Goal: Task Accomplishment & Management: Manage account settings

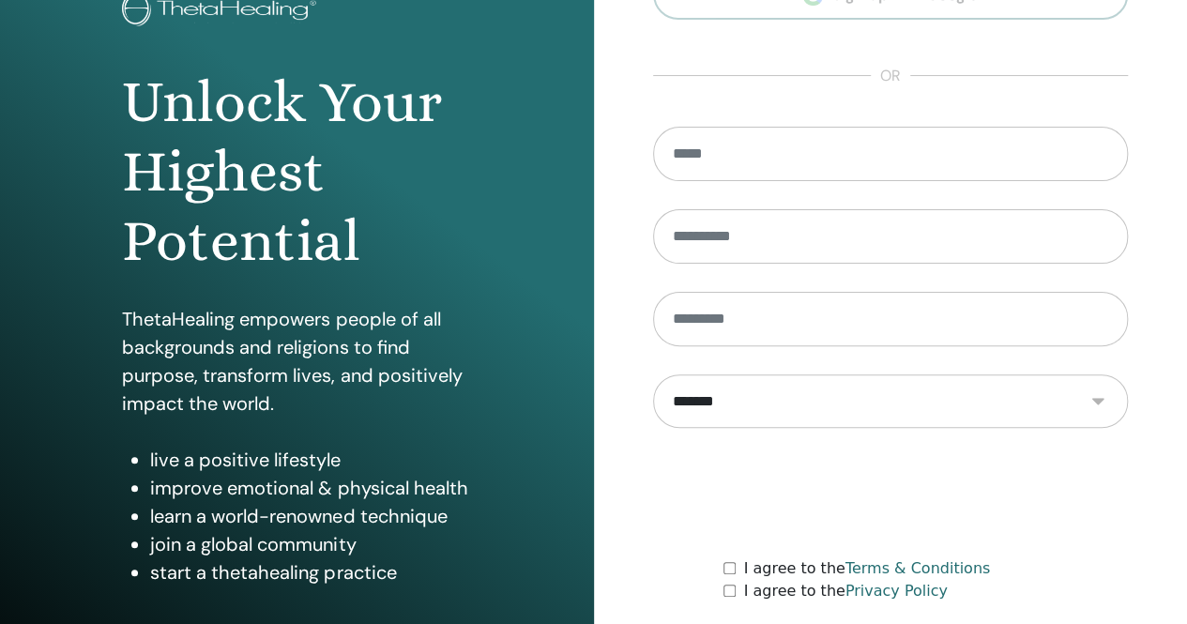
scroll to position [276, 0]
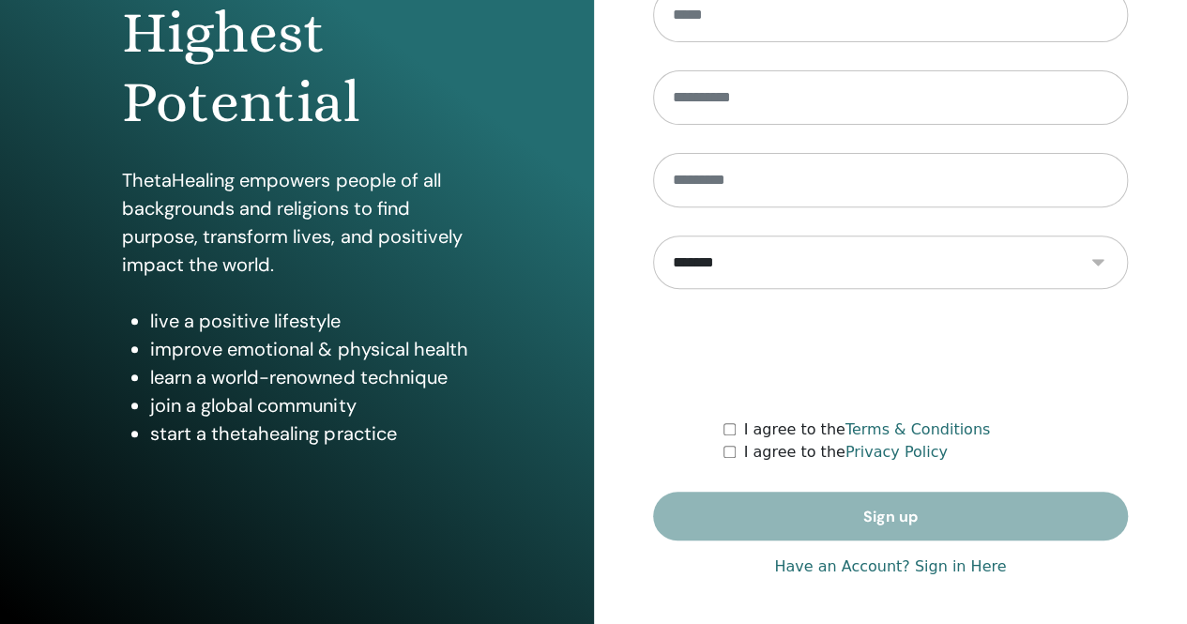
click at [880, 564] on link "Have an Account? Sign in Here" at bounding box center [890, 567] width 232 height 23
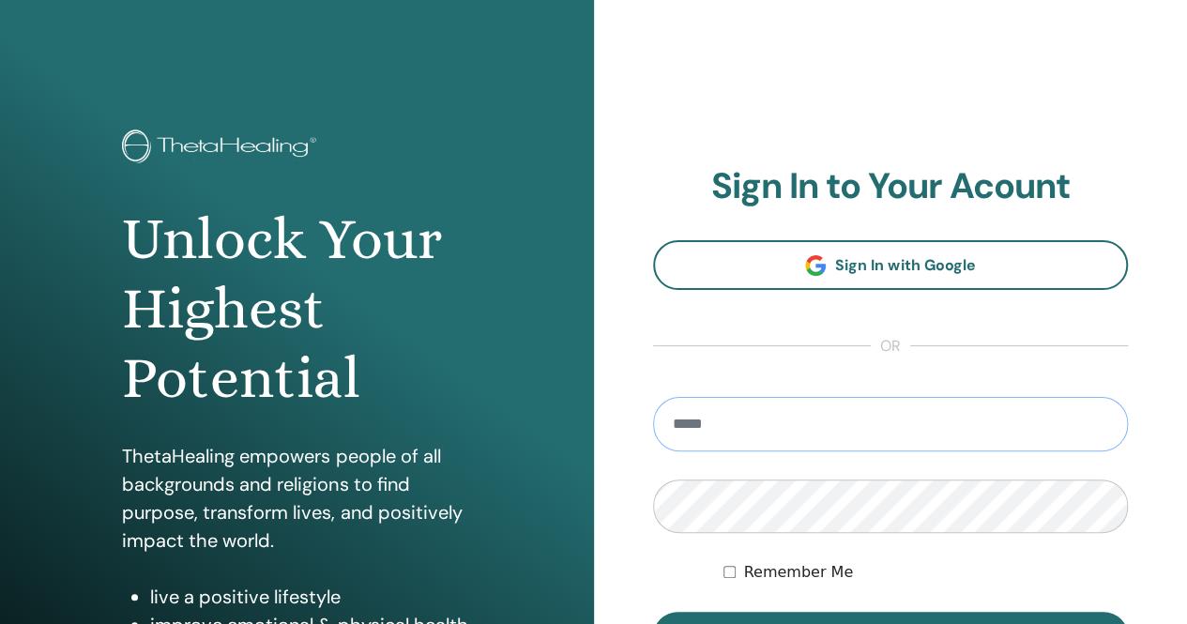
click at [761, 425] on input "email" at bounding box center [891, 424] width 476 height 54
type input "**********"
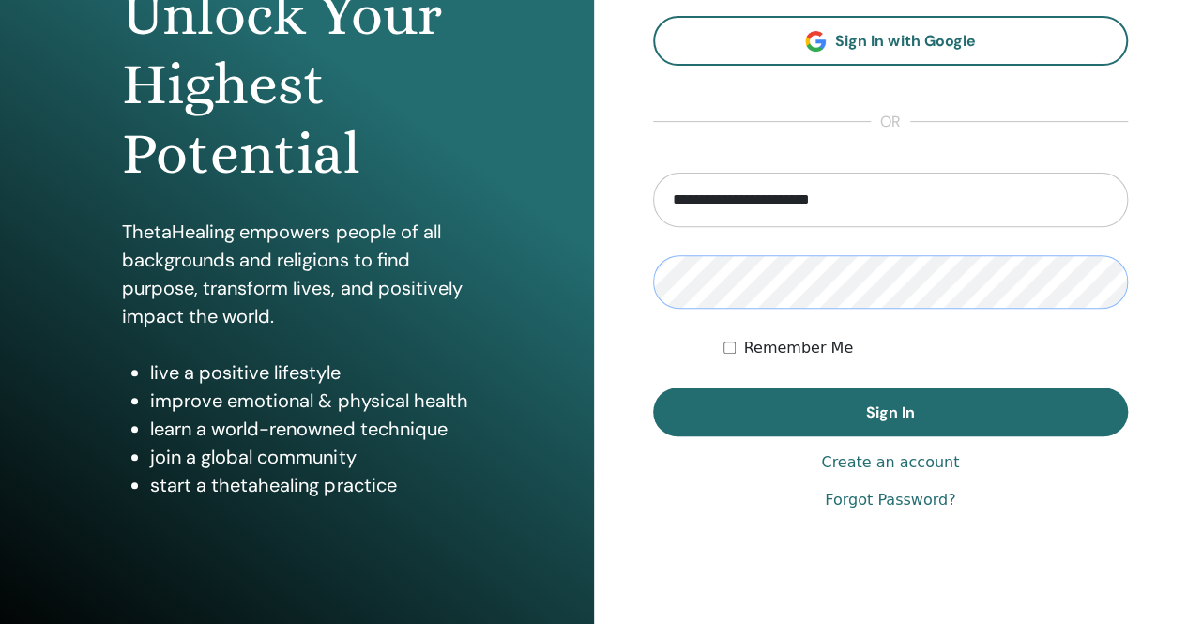
scroll to position [276, 0]
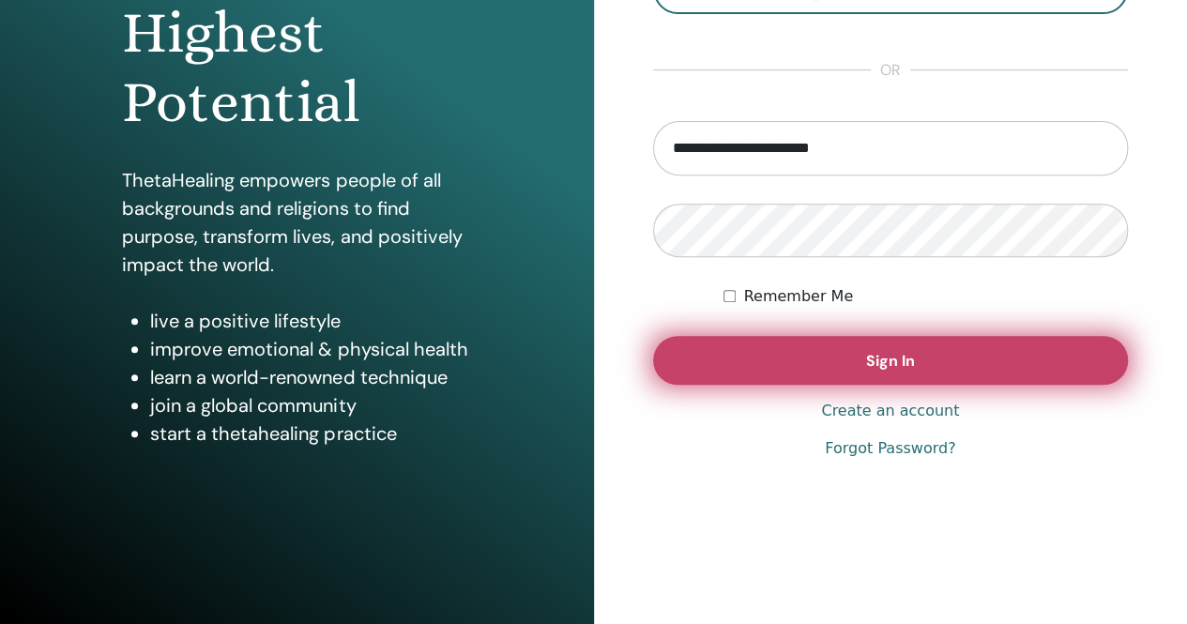
click at [977, 365] on button "Sign In" at bounding box center [891, 360] width 476 height 49
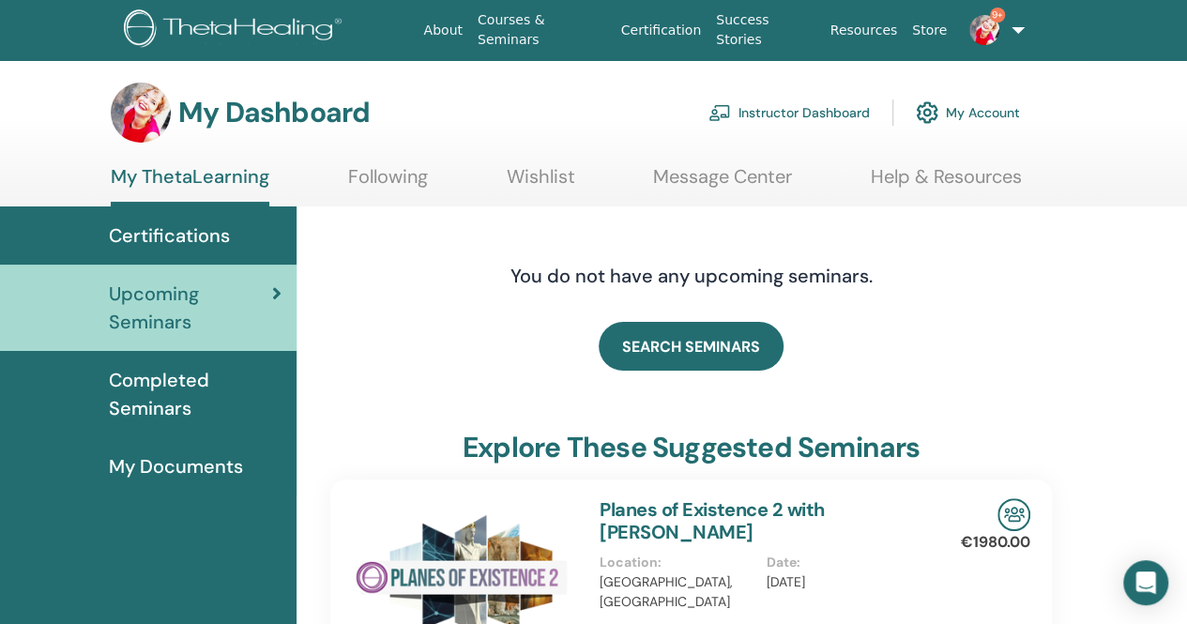
click at [850, 119] on link "Instructor Dashboard" at bounding box center [789, 112] width 161 height 41
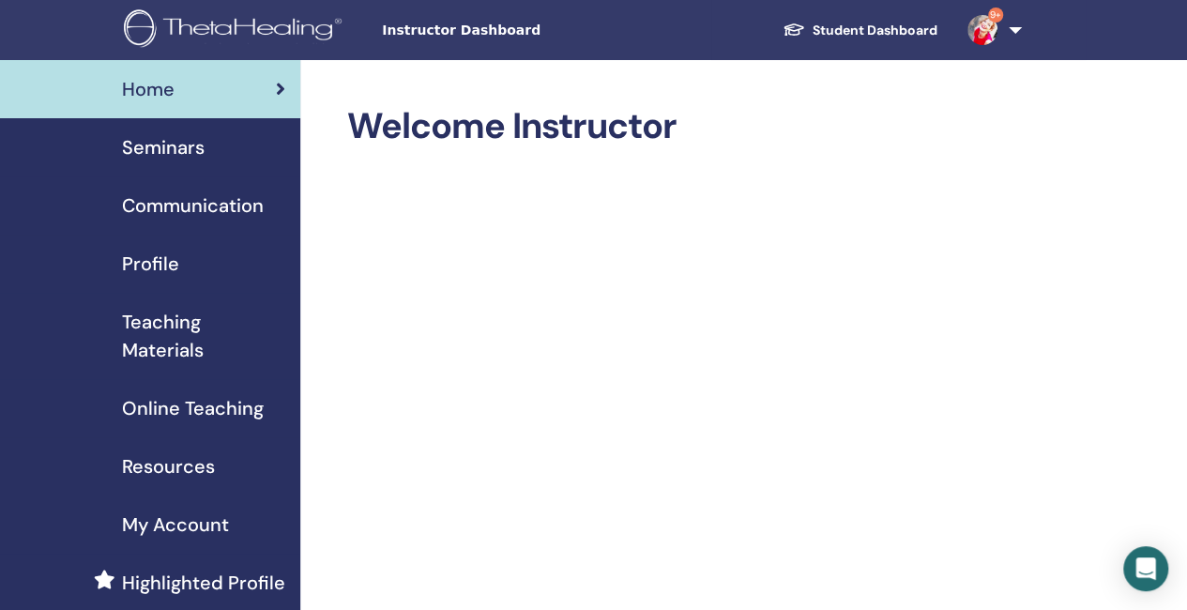
click at [194, 154] on span "Seminars" at bounding box center [163, 147] width 83 height 28
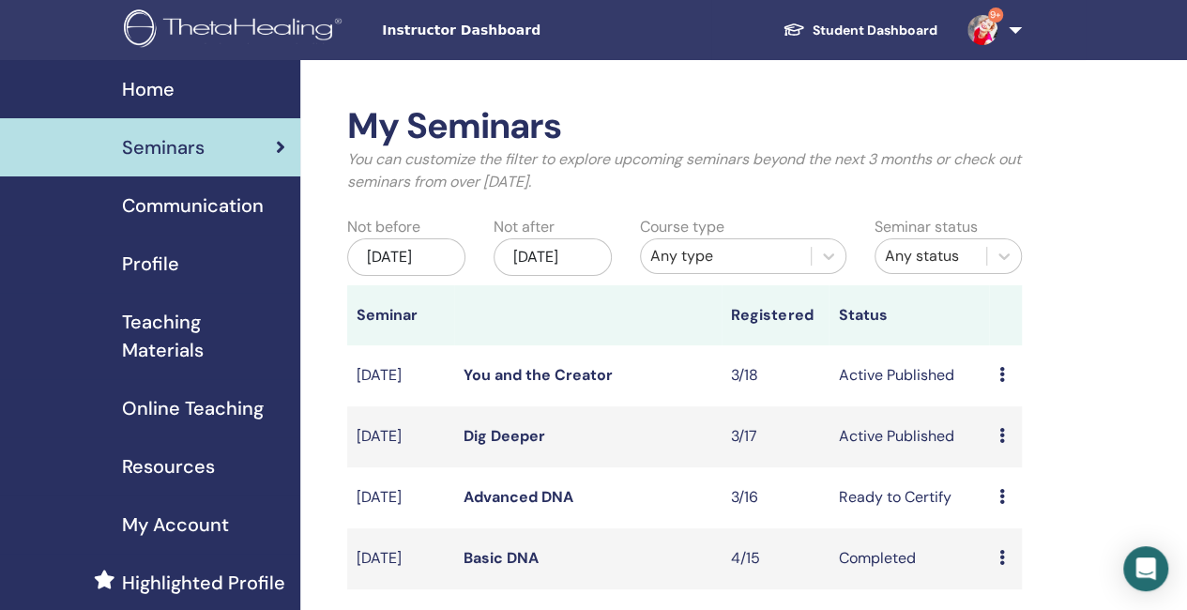
click at [516, 446] on link "Dig Deeper" at bounding box center [505, 436] width 82 height 20
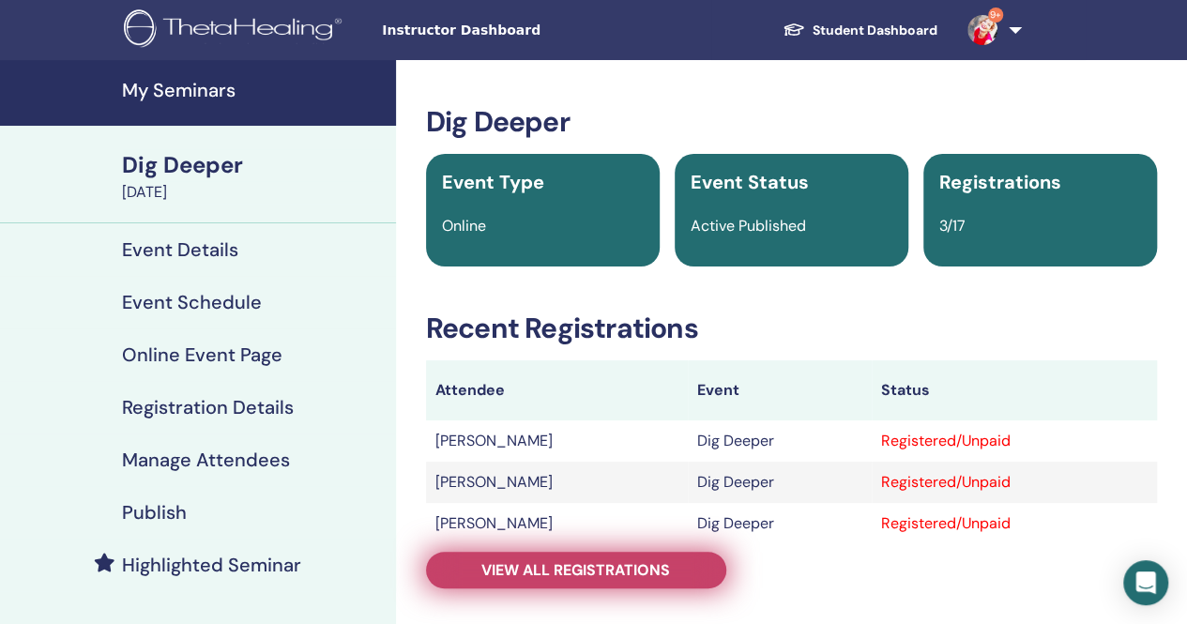
click at [679, 572] on link "View all registrations" at bounding box center [576, 570] width 300 height 37
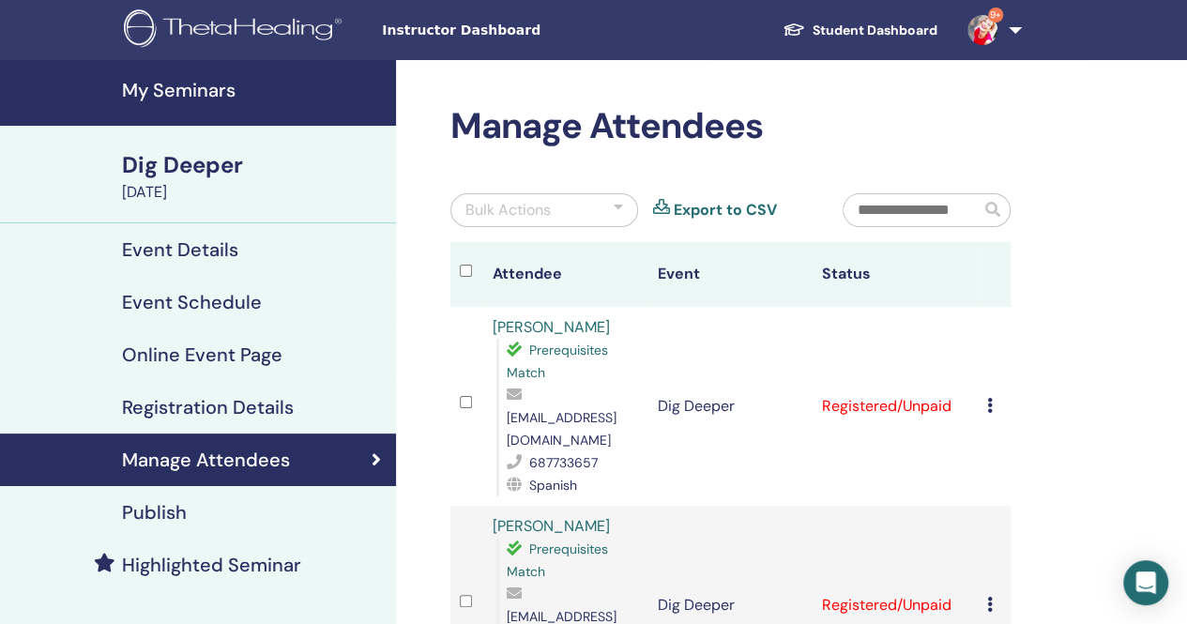
click at [991, 398] on icon at bounding box center [990, 405] width 6 height 15
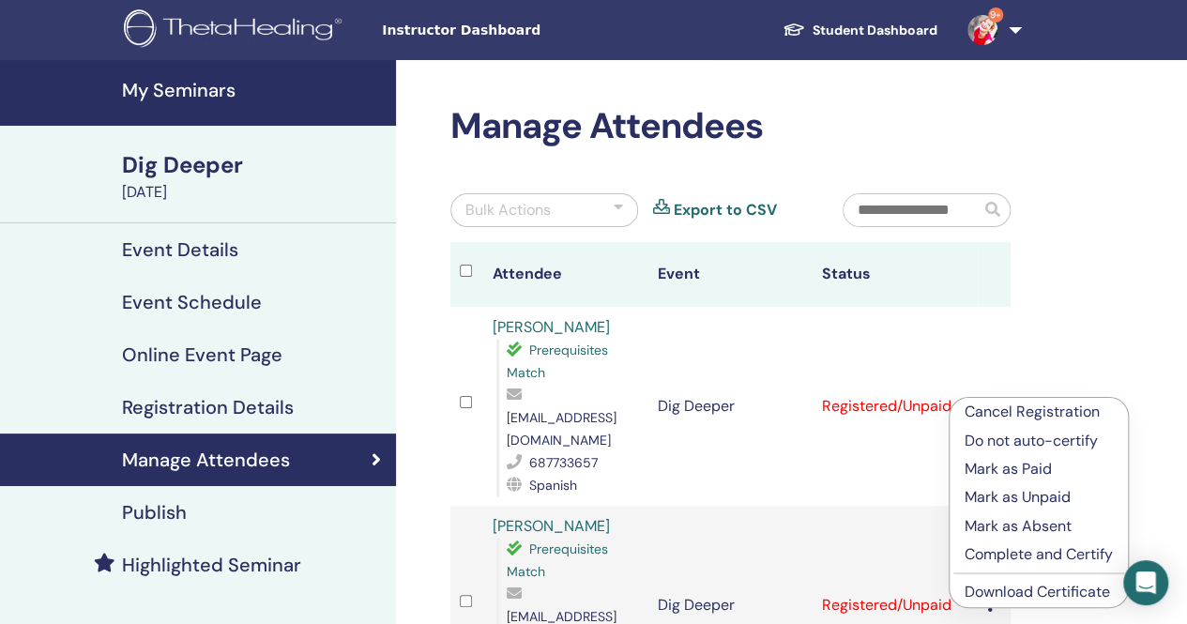
click at [996, 474] on p "Mark as Paid" at bounding box center [1039, 469] width 148 height 23
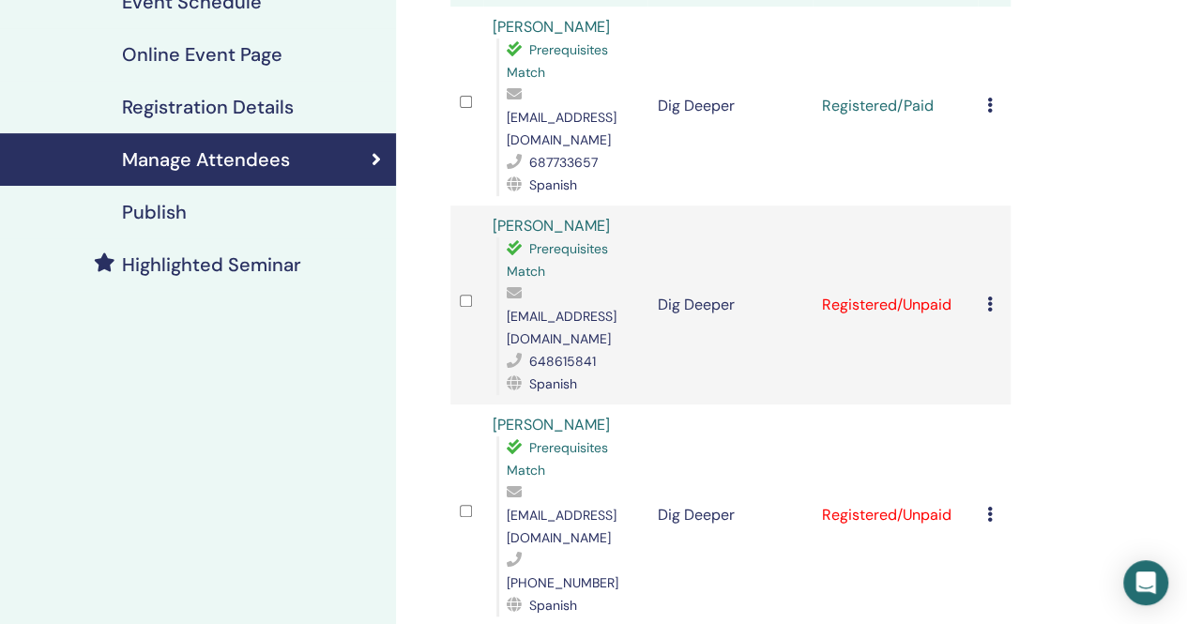
scroll to position [310, 0]
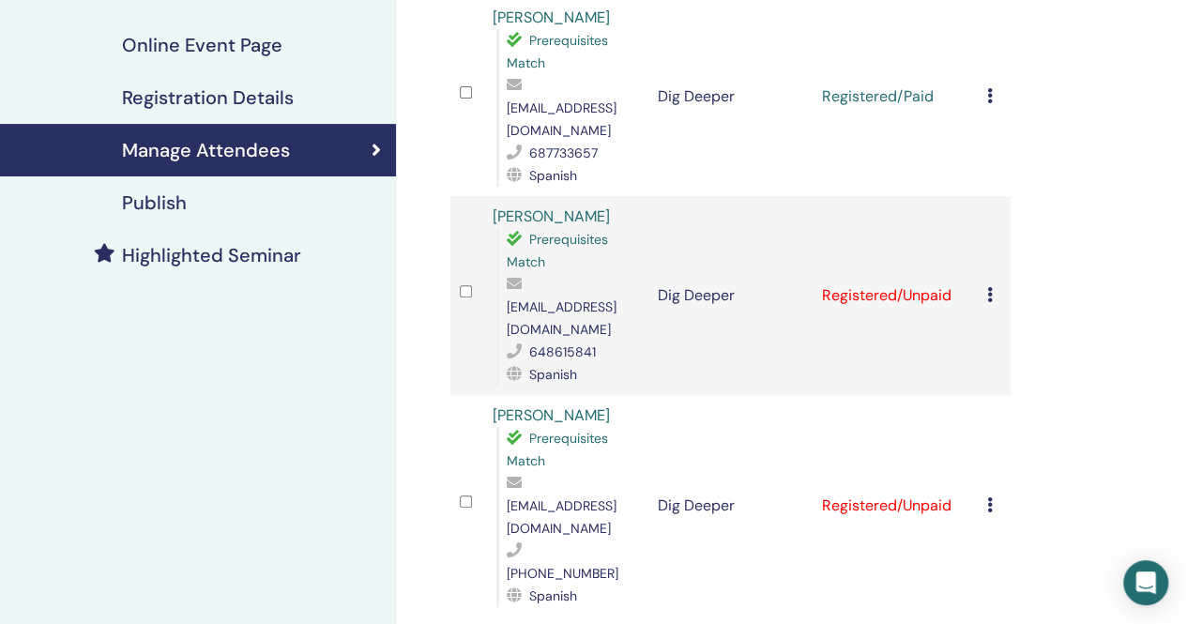
click at [987, 284] on div "Cancel Registration Do not auto-certify Mark as Paid Mark as Unpaid Mark as Abs…" at bounding box center [994, 295] width 14 height 23
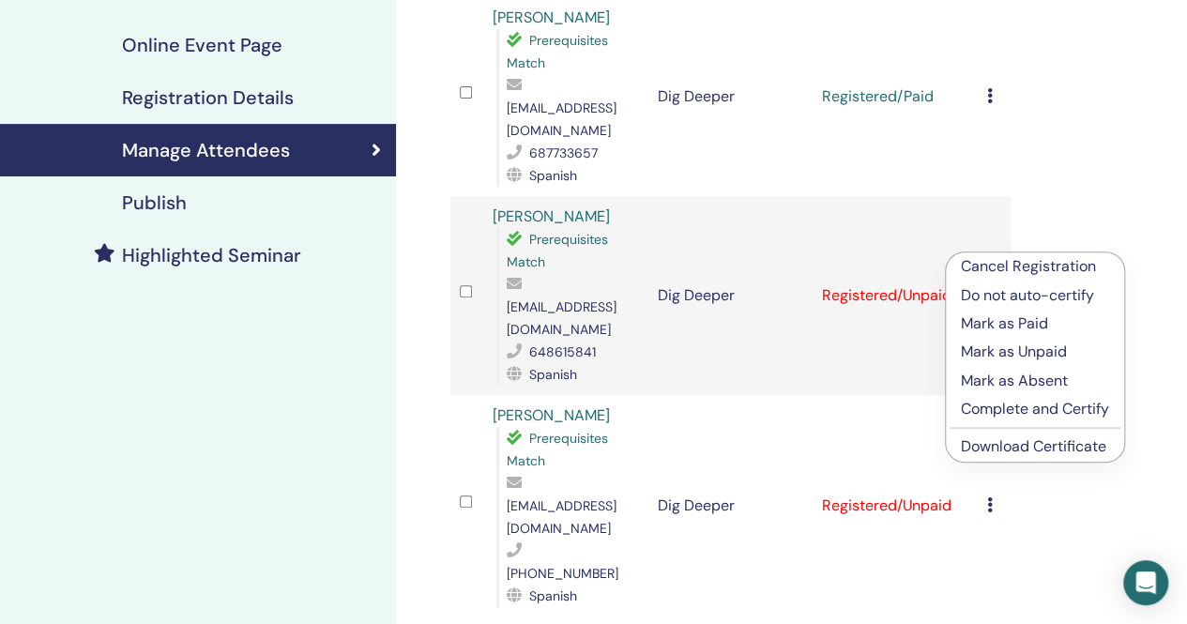
click at [1009, 269] on p "Cancel Registration" at bounding box center [1035, 266] width 148 height 23
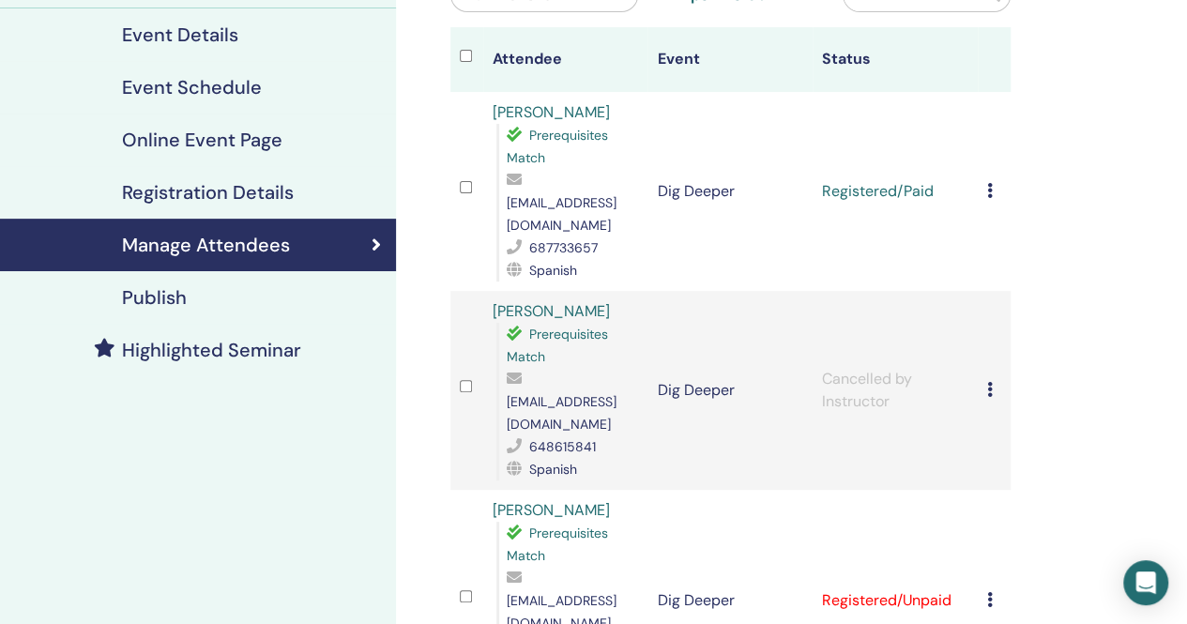
scroll to position [223, 0]
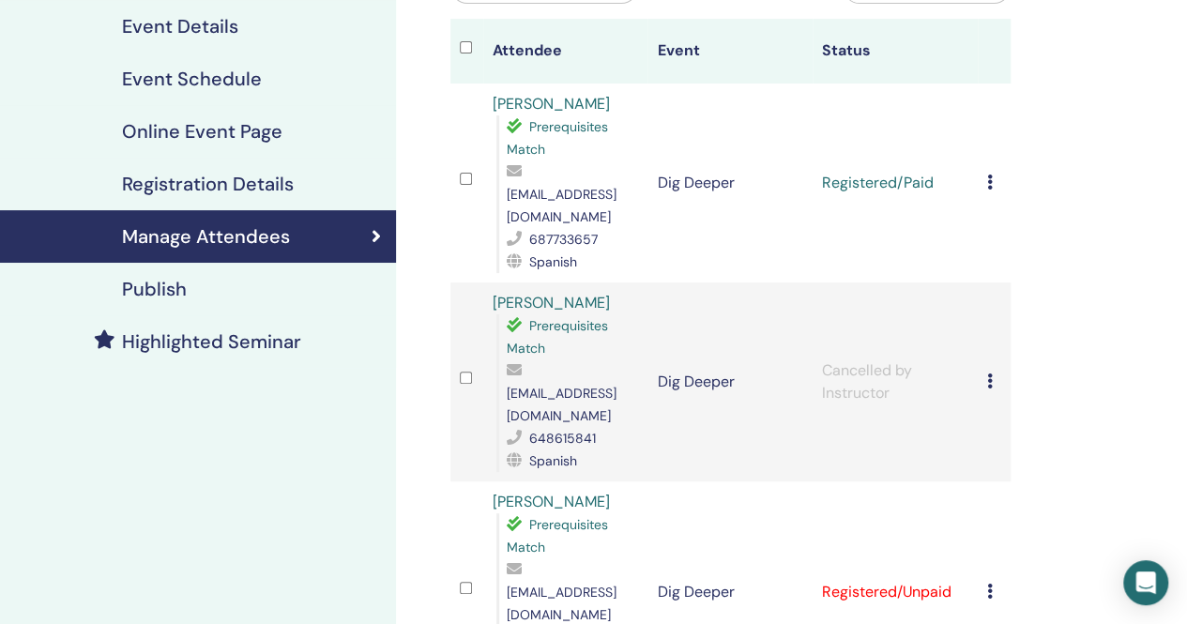
click at [990, 374] on icon at bounding box center [990, 381] width 6 height 15
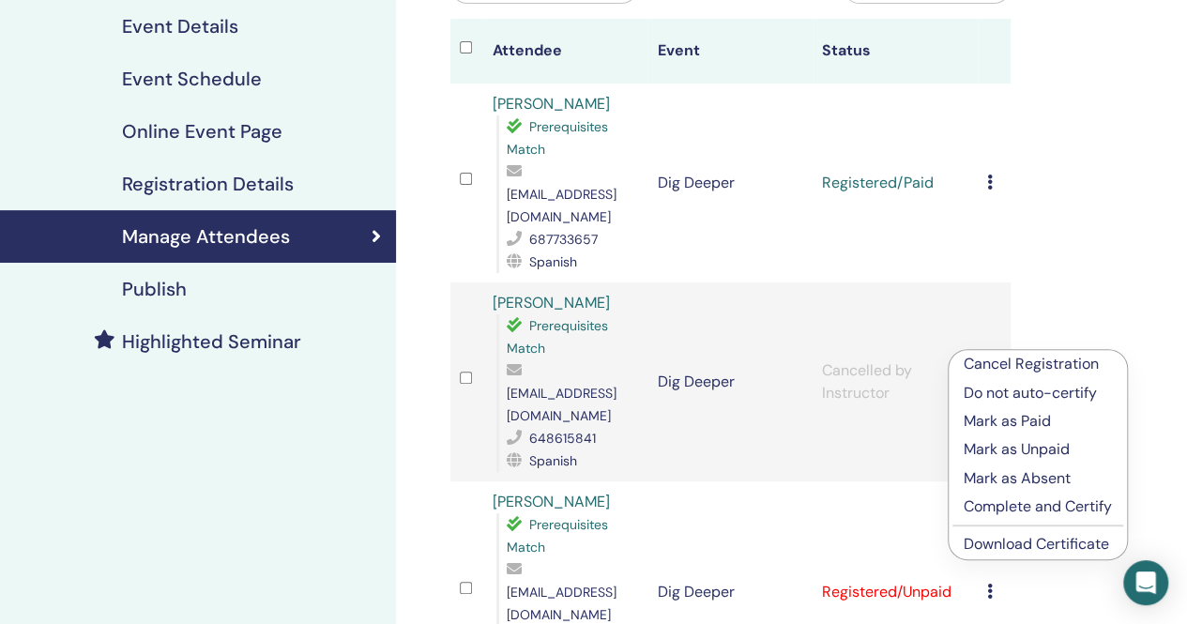
click at [1049, 250] on div "Manage Attendees Bulk Actions Export to CSV Attendee Event Status [PERSON_NAME]…" at bounding box center [791, 438] width 791 height 1203
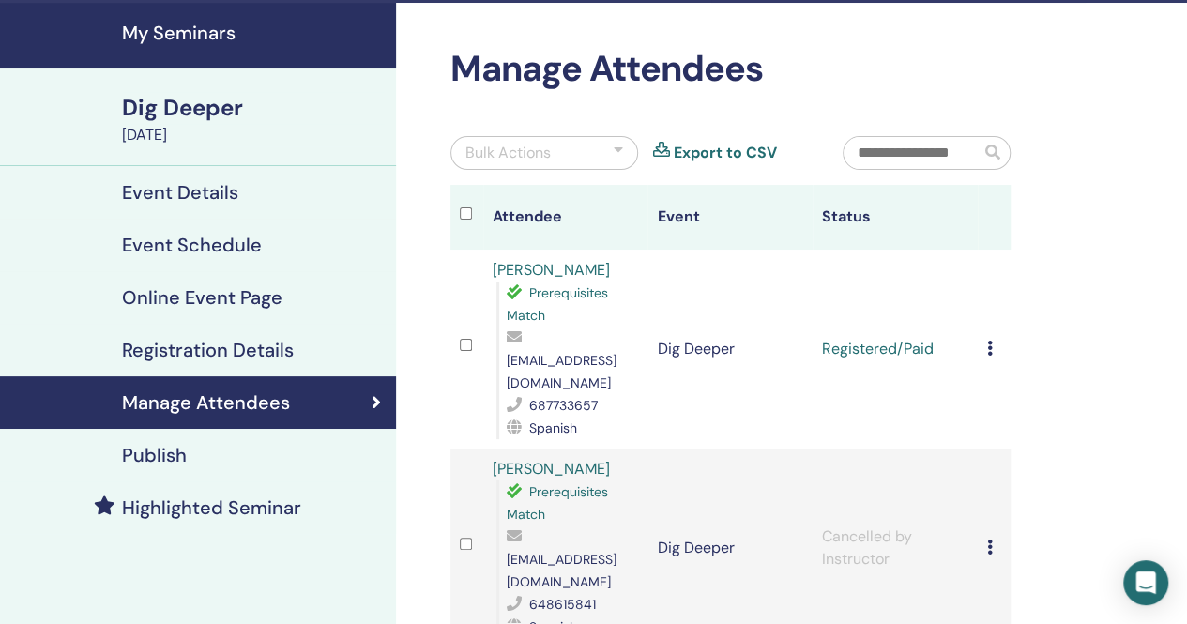
scroll to position [53, 0]
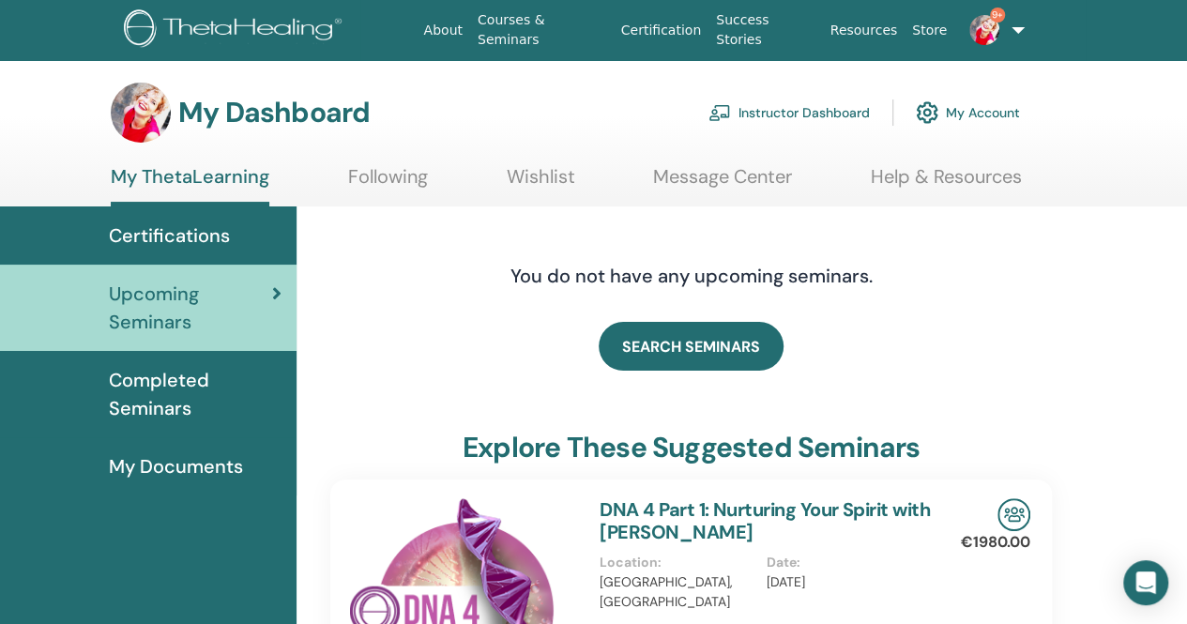
click at [734, 109] on link "Instructor Dashboard" at bounding box center [789, 112] width 161 height 41
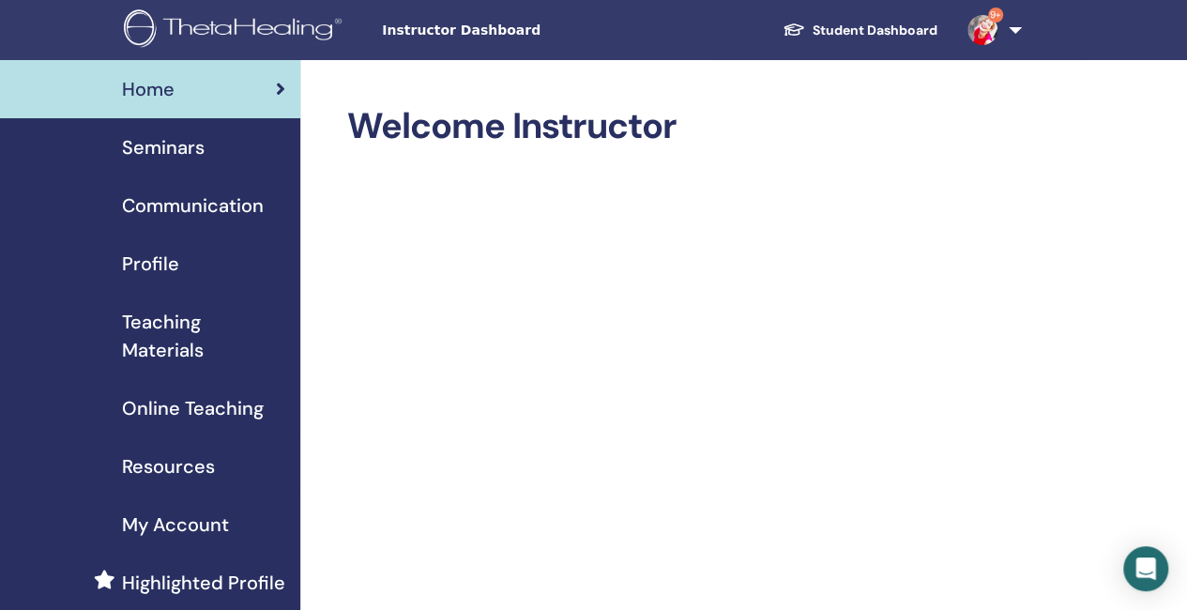
click at [196, 153] on span "Seminars" at bounding box center [163, 147] width 83 height 28
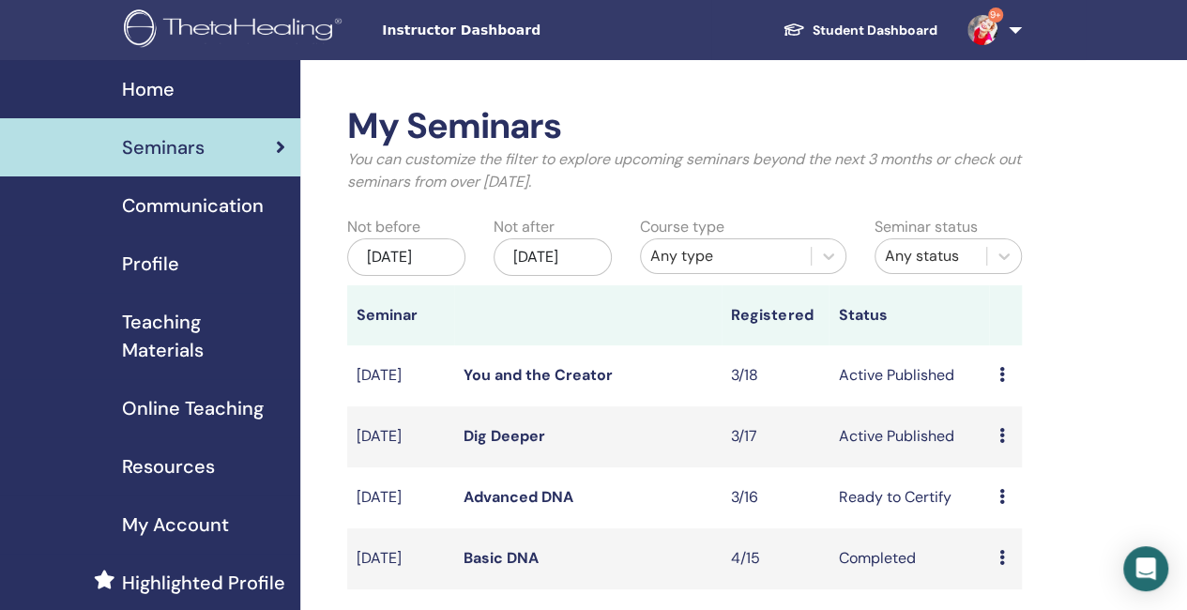
click at [527, 507] on link "Advanced DNA" at bounding box center [519, 497] width 110 height 20
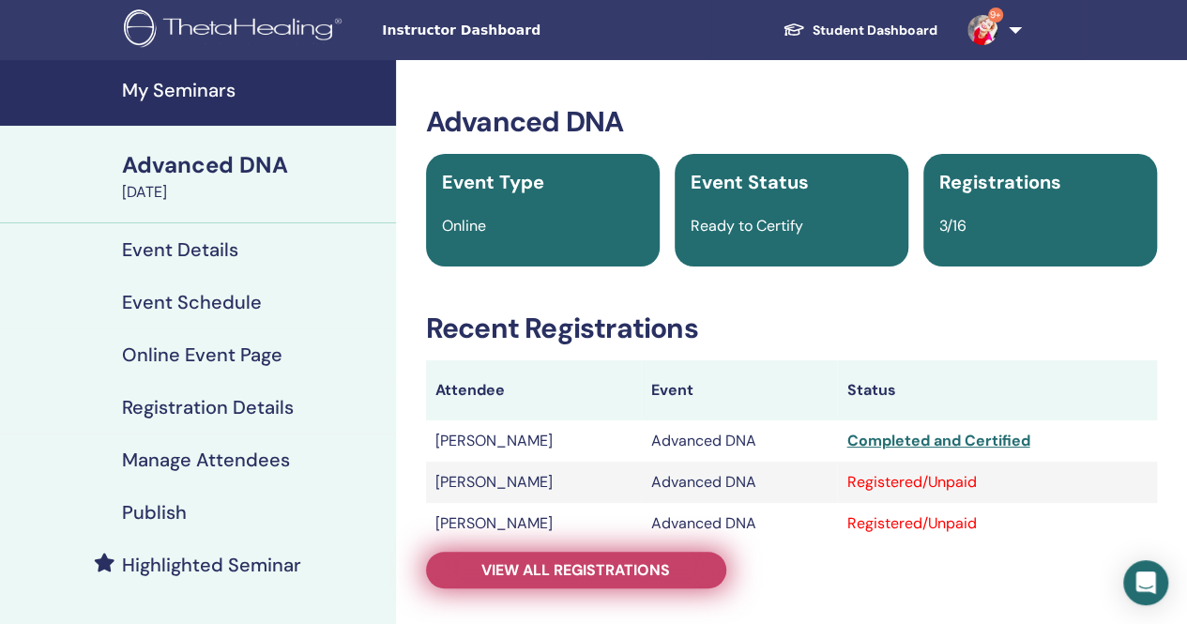
click at [663, 570] on span "View all registrations" at bounding box center [576, 570] width 189 height 20
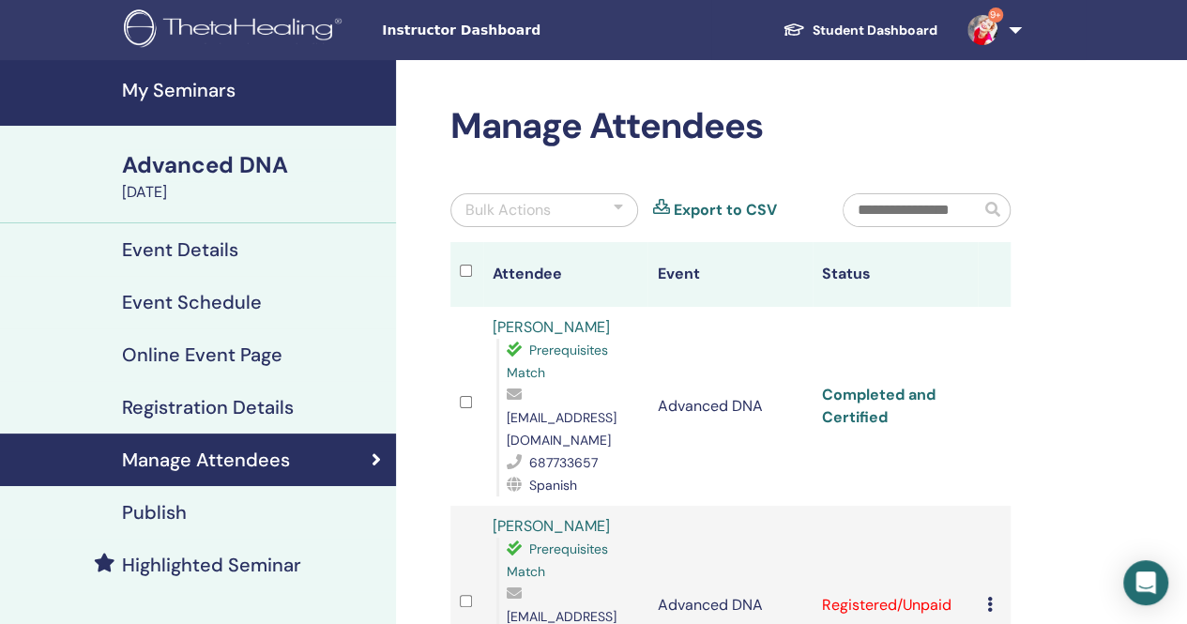
click at [849, 385] on link "Completed and Certified" at bounding box center [879, 406] width 114 height 42
click at [988, 597] on icon at bounding box center [990, 604] width 6 height 15
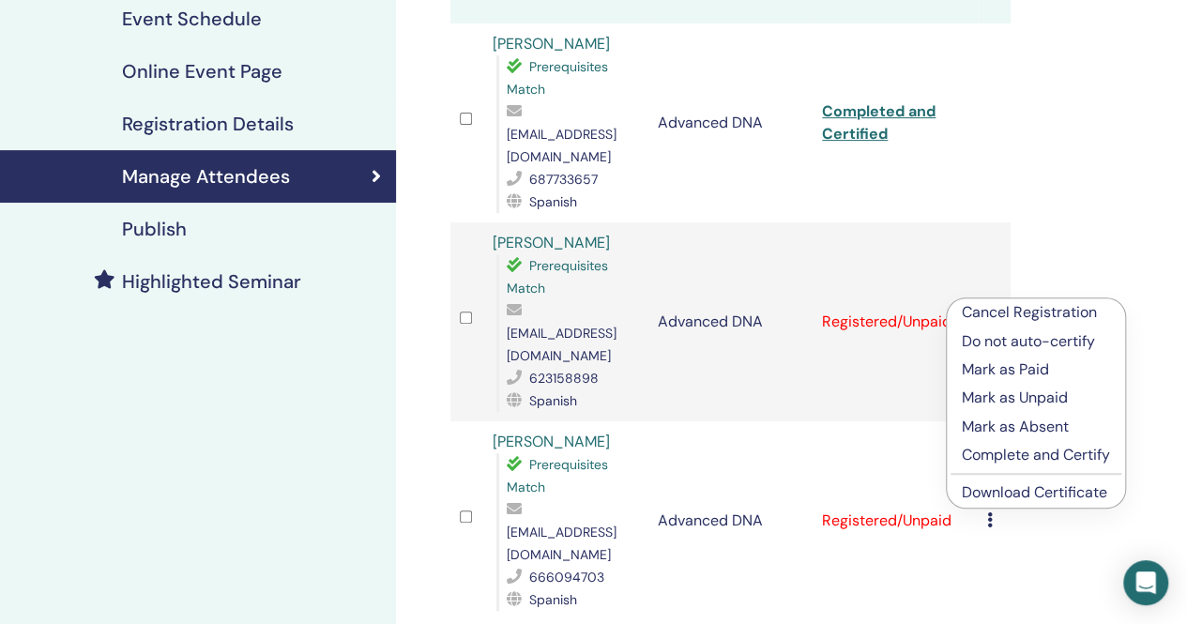
scroll to position [296, 0]
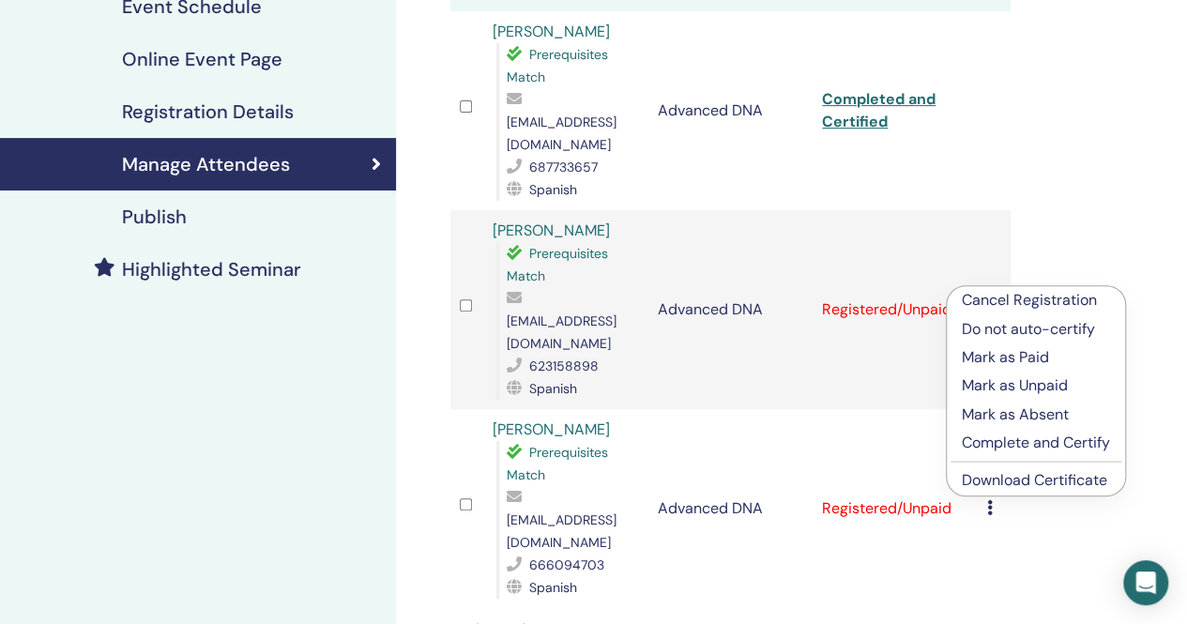
click at [1084, 212] on div "Manage Attendees Bulk Actions Export to CSV Attendee Event Status [PERSON_NAME]…" at bounding box center [791, 354] width 791 height 1181
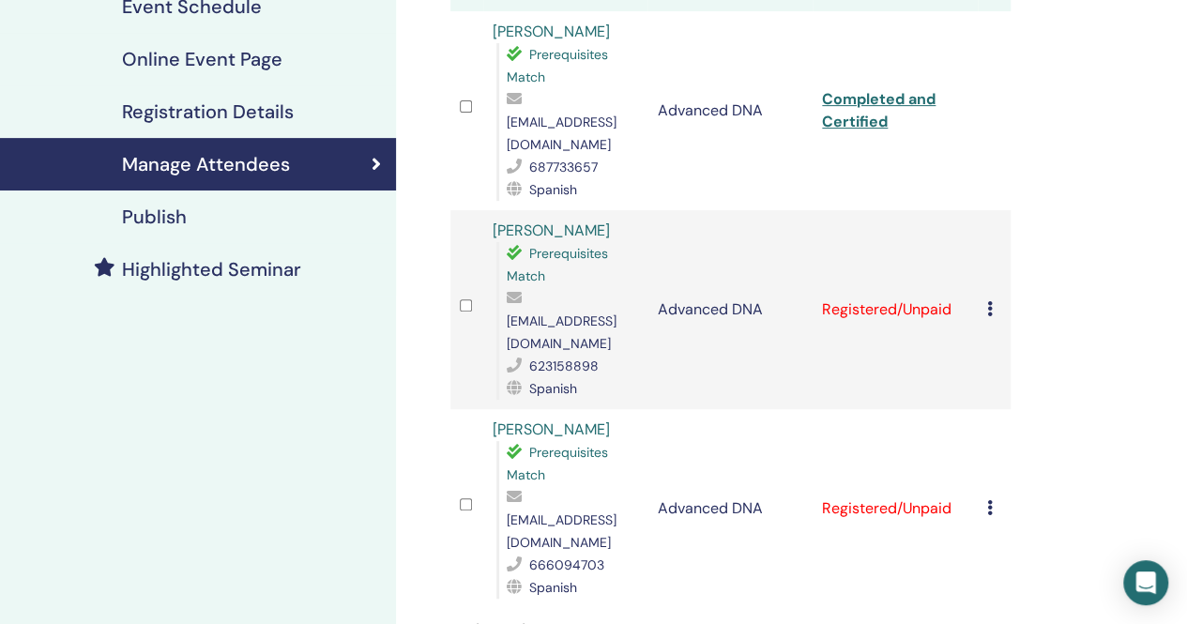
scroll to position [0, 0]
